Goal: Information Seeking & Learning: Find specific page/section

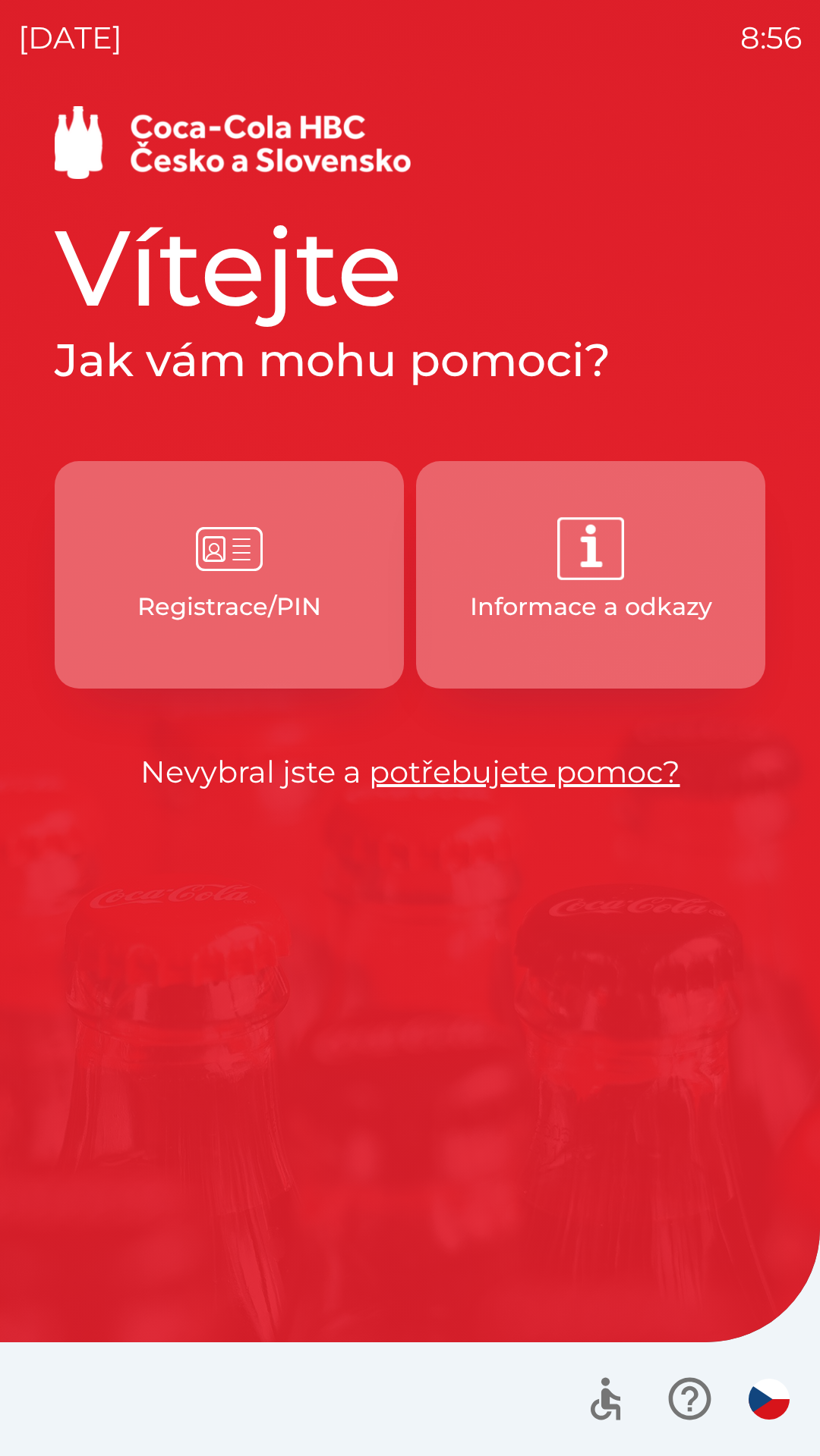
click at [553, 539] on button "Informace a odkazy" at bounding box center [590, 574] width 349 height 228
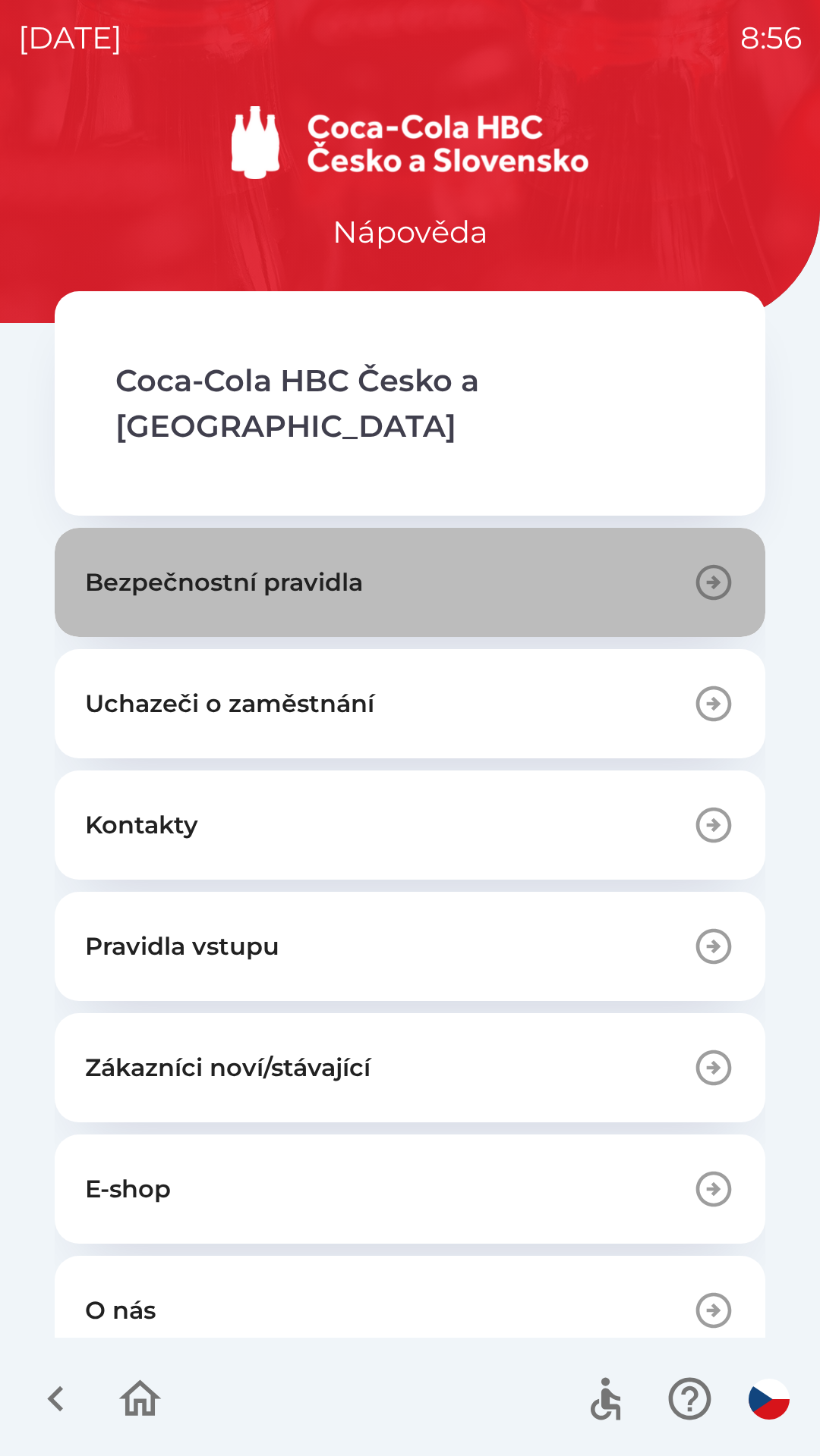
click at [466, 556] on button "Bezpečnostní pravidla" at bounding box center [410, 582] width 711 height 109
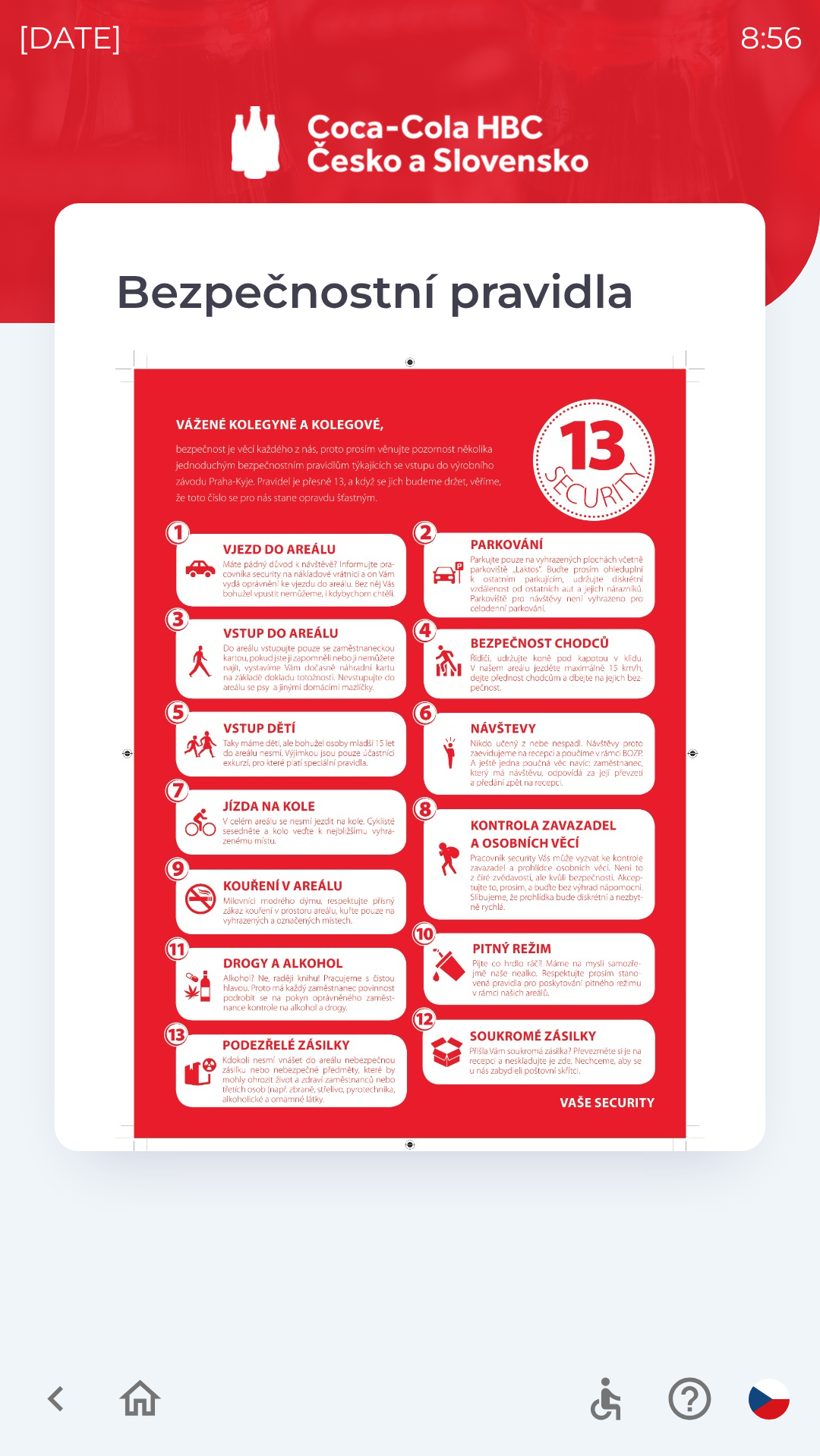
click at [59, 1396] on icon "button" at bounding box center [55, 1398] width 51 height 51
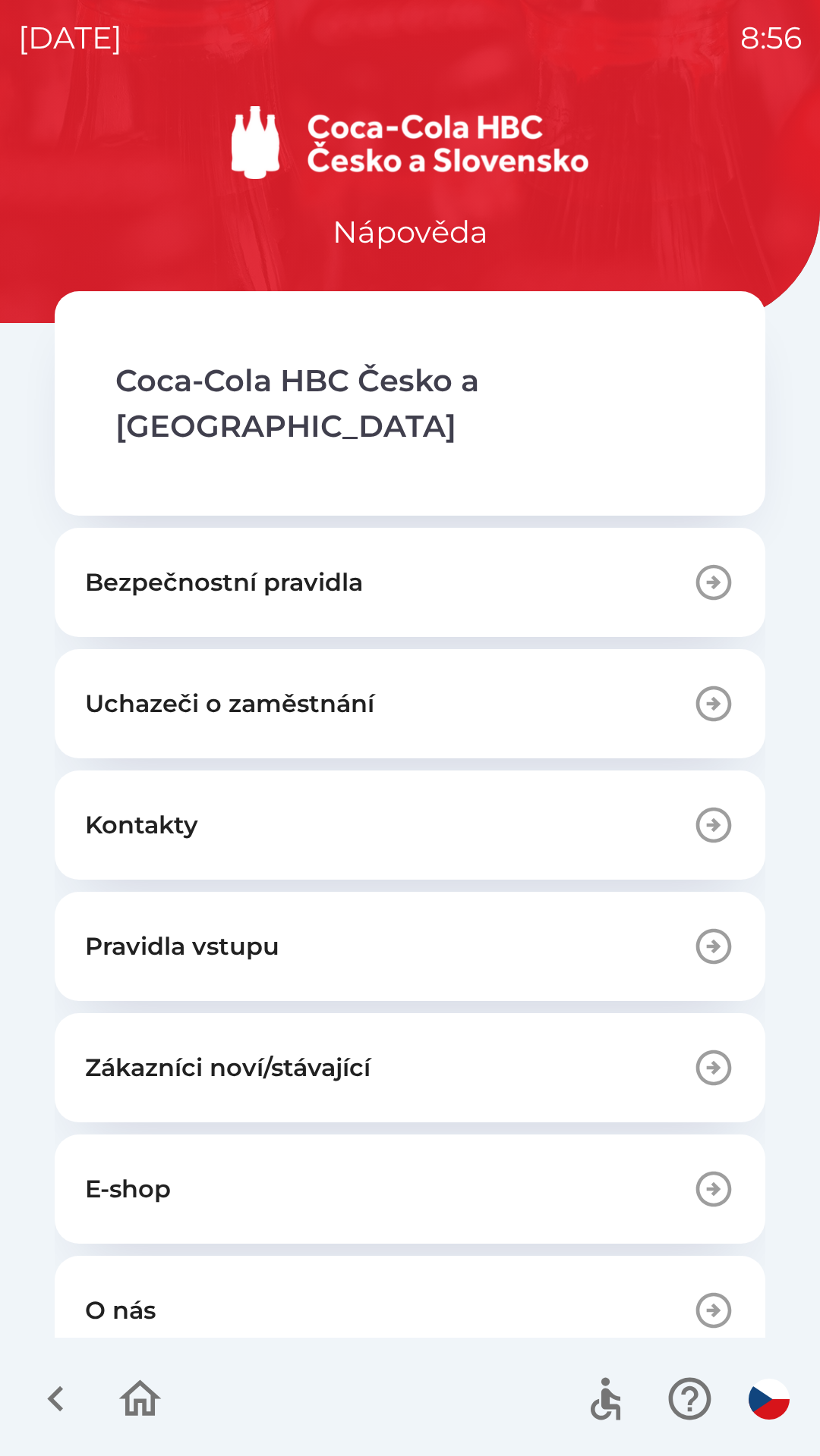
click at [458, 792] on button "Kontakty" at bounding box center [410, 825] width 711 height 109
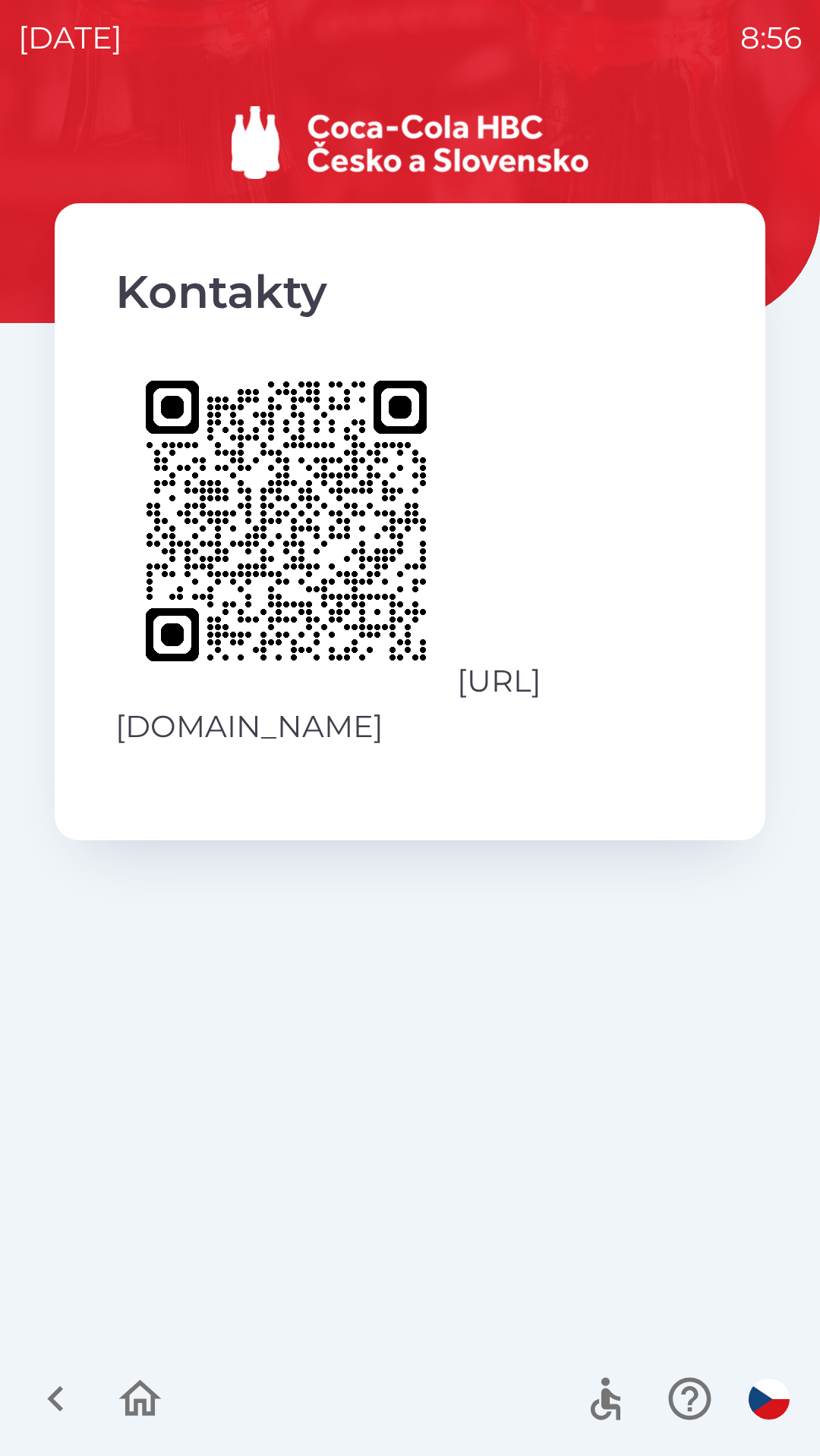
click at [46, 1397] on icon "button" at bounding box center [55, 1398] width 51 height 51
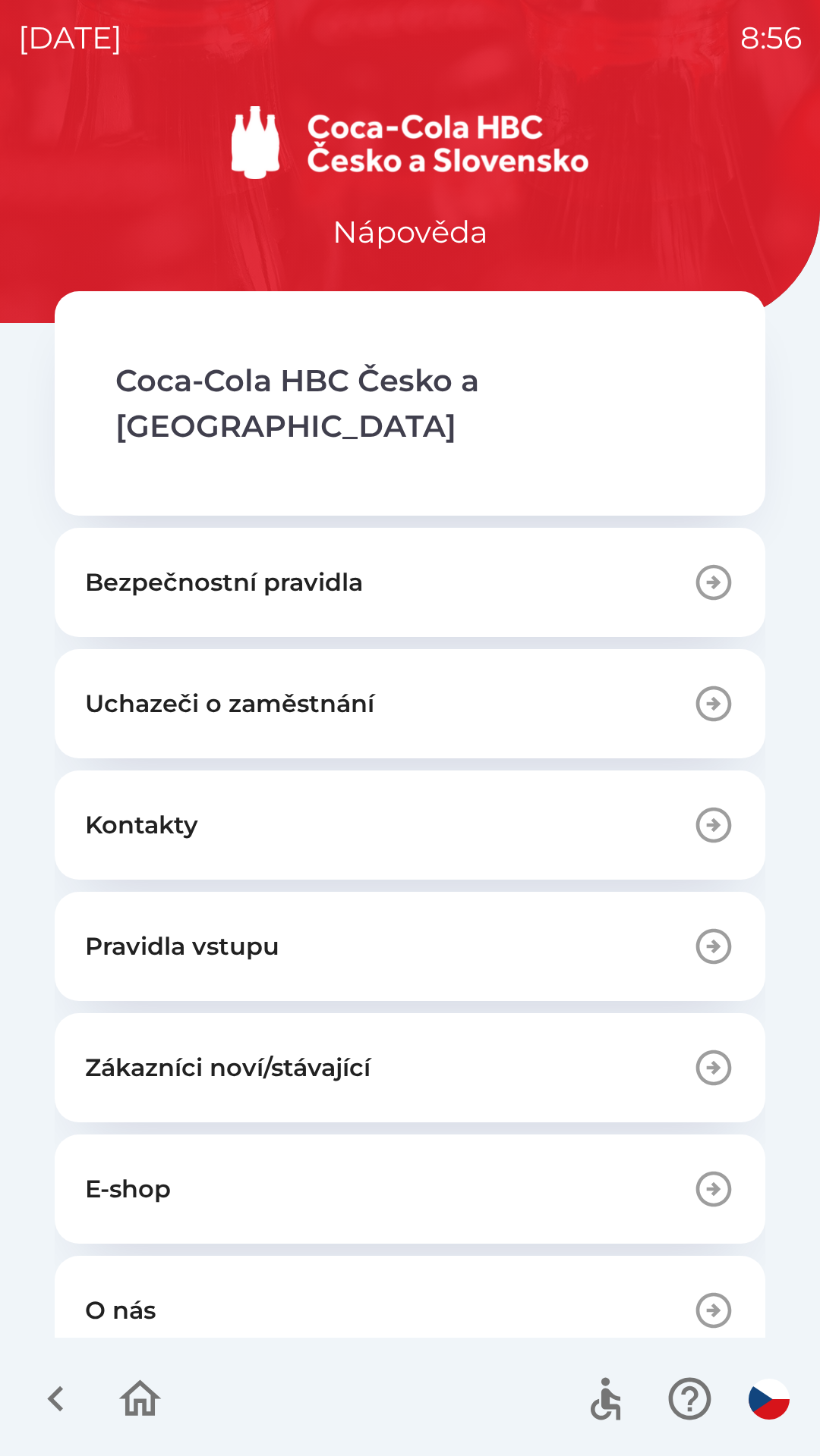
scroll to position [103, 0]
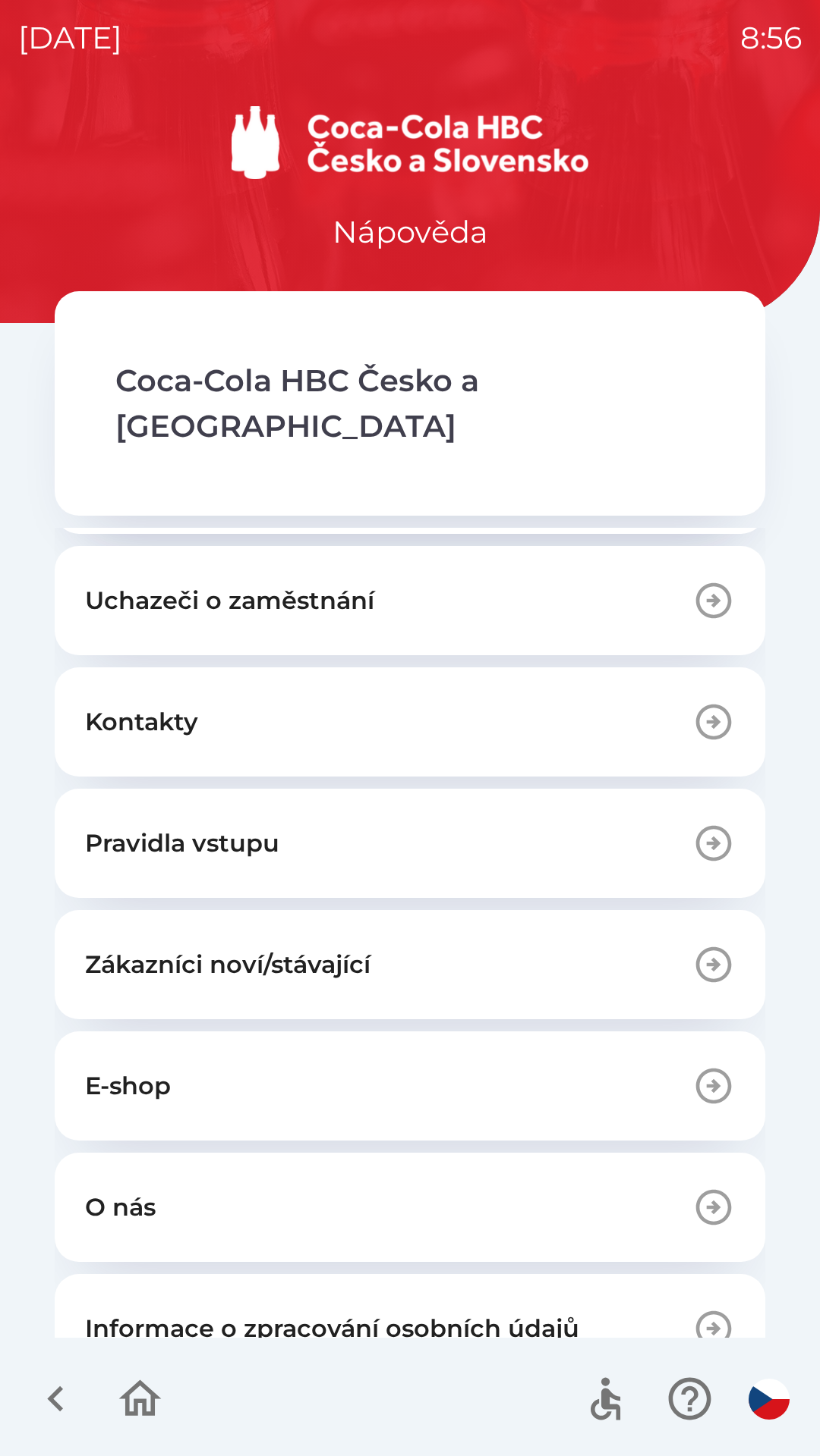
click at [415, 1311] on p "Informace o zpracování osobních údajů" at bounding box center [332, 1329] width 494 height 36
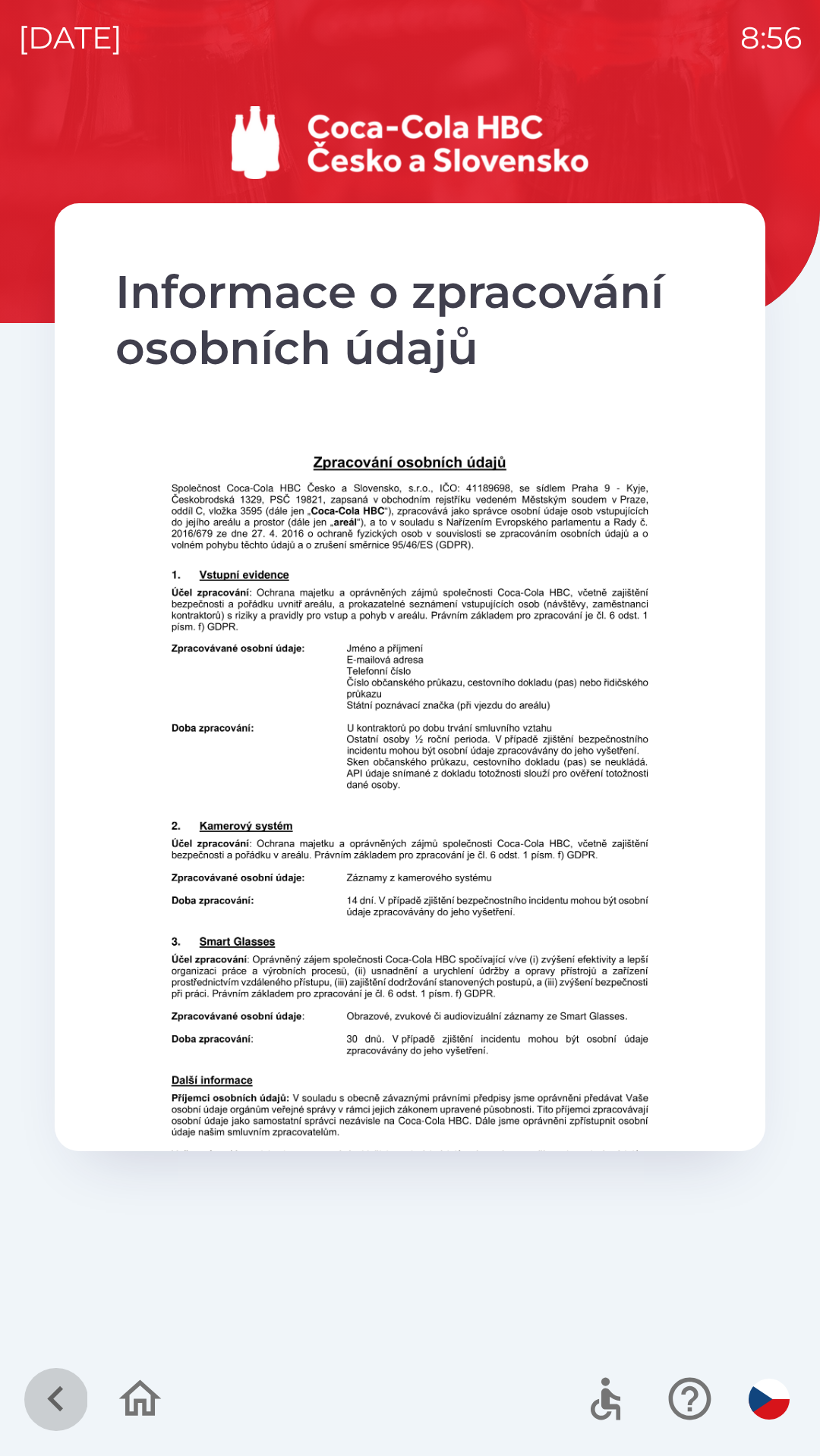
click at [55, 1396] on icon "button" at bounding box center [55, 1399] width 16 height 26
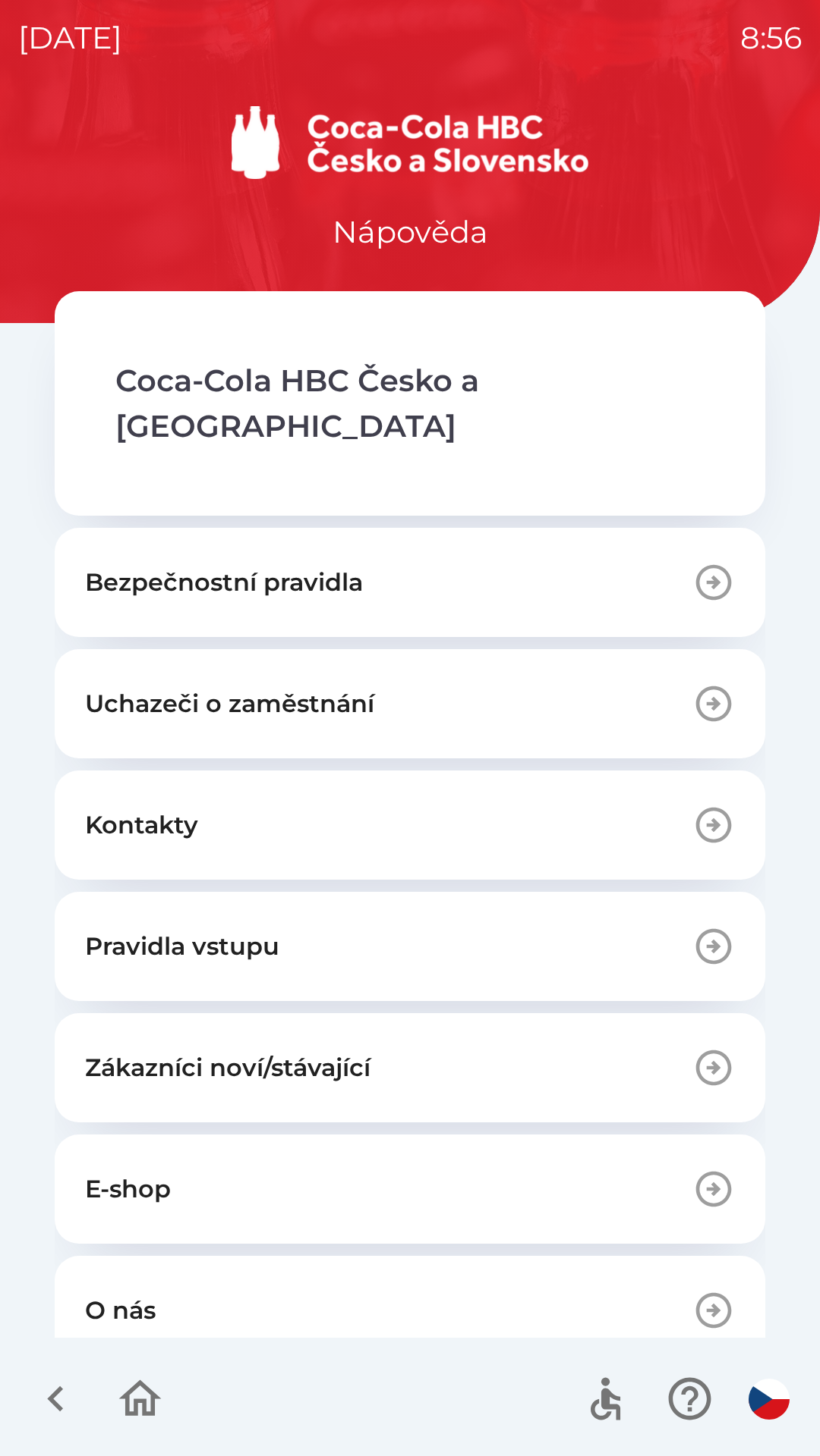
click at [148, 1391] on icon "button" at bounding box center [139, 1398] width 42 height 36
